Goal: Task Accomplishment & Management: Use online tool/utility

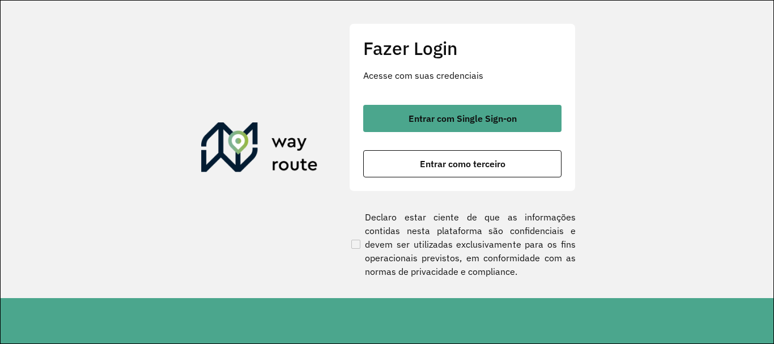
click at [477, 126] on button "Entrar com Single Sign-on" at bounding box center [462, 118] width 198 height 27
